Goal: Check status: Check status

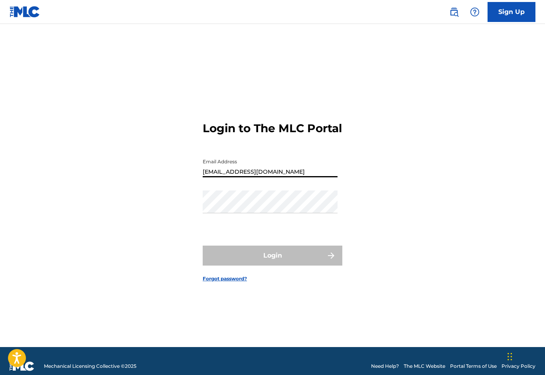
type input "[EMAIL_ADDRESS][DOMAIN_NAME]"
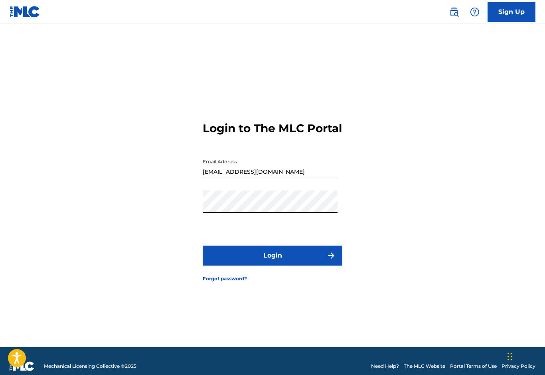
click at [272, 265] on button "Login" at bounding box center [273, 255] width 140 height 20
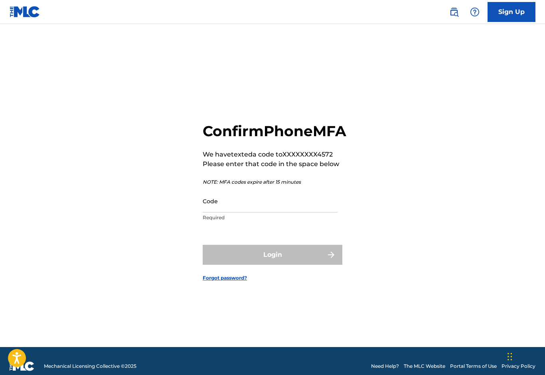
click at [337, 207] on input "Code" at bounding box center [270, 200] width 135 height 23
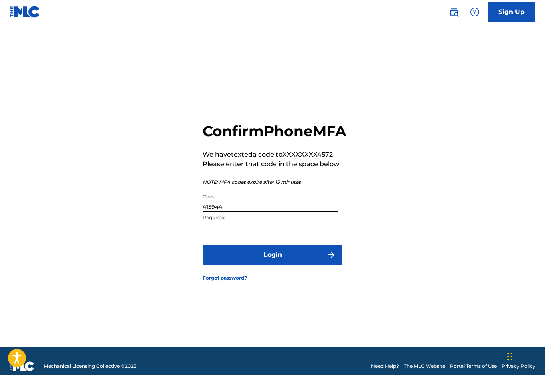
type input "415944"
click at [218, 264] on button "Login" at bounding box center [273, 255] width 140 height 20
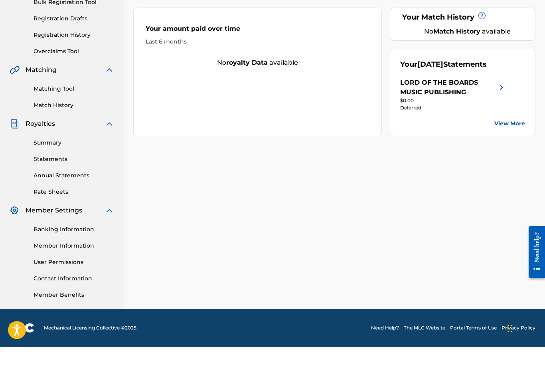
scroll to position [120, 0]
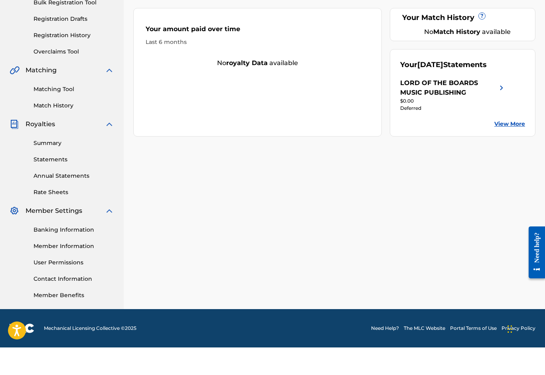
click at [39, 59] on link "Registration History" at bounding box center [74, 63] width 81 height 8
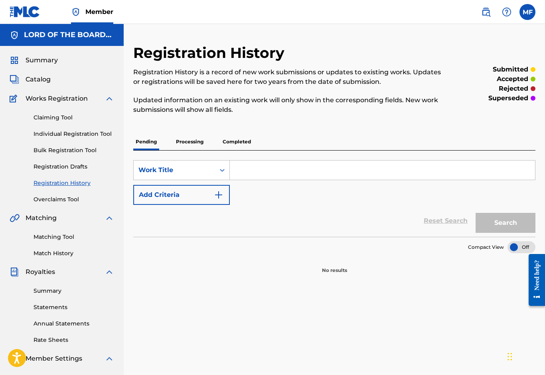
click at [229, 142] on p "Completed" at bounding box center [236, 141] width 33 height 17
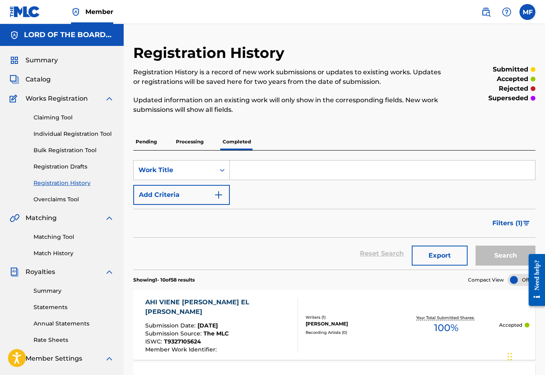
click at [233, 268] on div "Reset Search Export Search" at bounding box center [334, 253] width 402 height 32
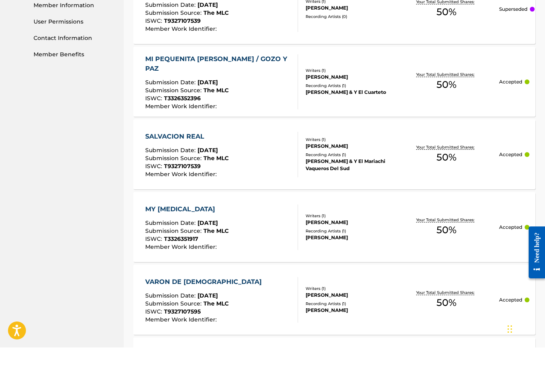
scroll to position [364, 0]
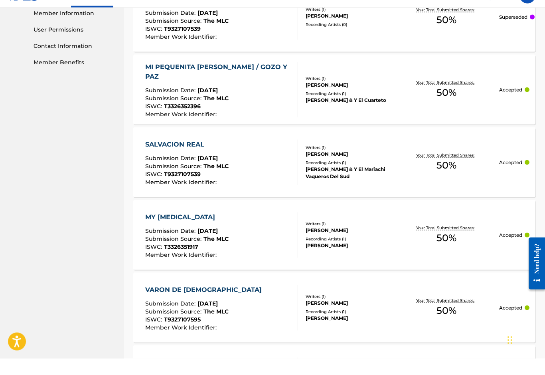
click at [534, 30] on div "Superseded" at bounding box center [517, 33] width 36 height 7
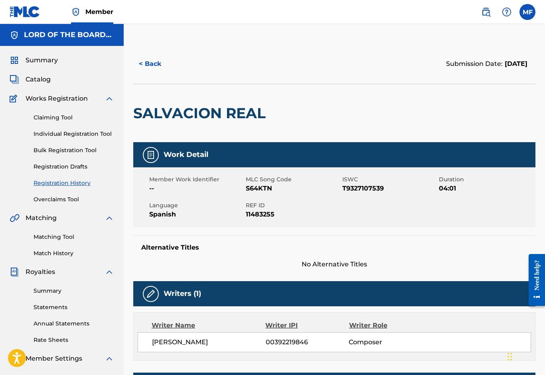
click at [145, 66] on button "< Back" at bounding box center [157, 64] width 48 height 20
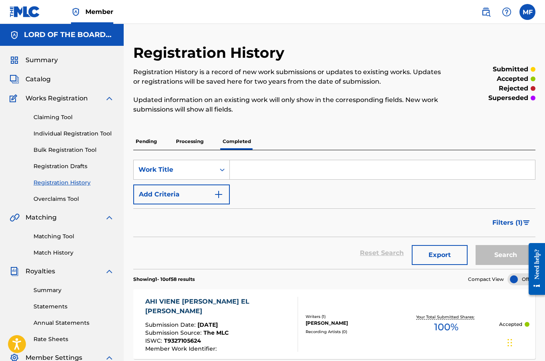
click at [540, 12] on nav "Member MF MF [PERSON_NAME] [EMAIL_ADDRESS][DOMAIN_NAME] Notification Preference…" at bounding box center [272, 12] width 545 height 24
click at [531, 16] on label at bounding box center [527, 12] width 16 height 16
click at [527, 12] on input "MF [PERSON_NAME] [EMAIL_ADDRESS][DOMAIN_NAME] Notification Preferences Profile …" at bounding box center [527, 12] width 0 height 0
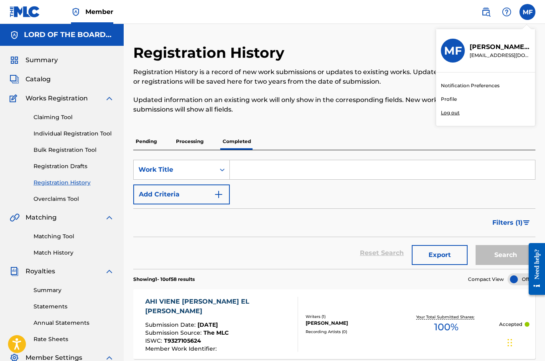
click at [458, 116] on p "Log out" at bounding box center [450, 112] width 19 height 7
click at [527, 12] on input "MF [PERSON_NAME] [EMAIL_ADDRESS][DOMAIN_NAME] Notification Preferences Profile …" at bounding box center [527, 12] width 0 height 0
